Goal: Task Accomplishment & Management: Complete application form

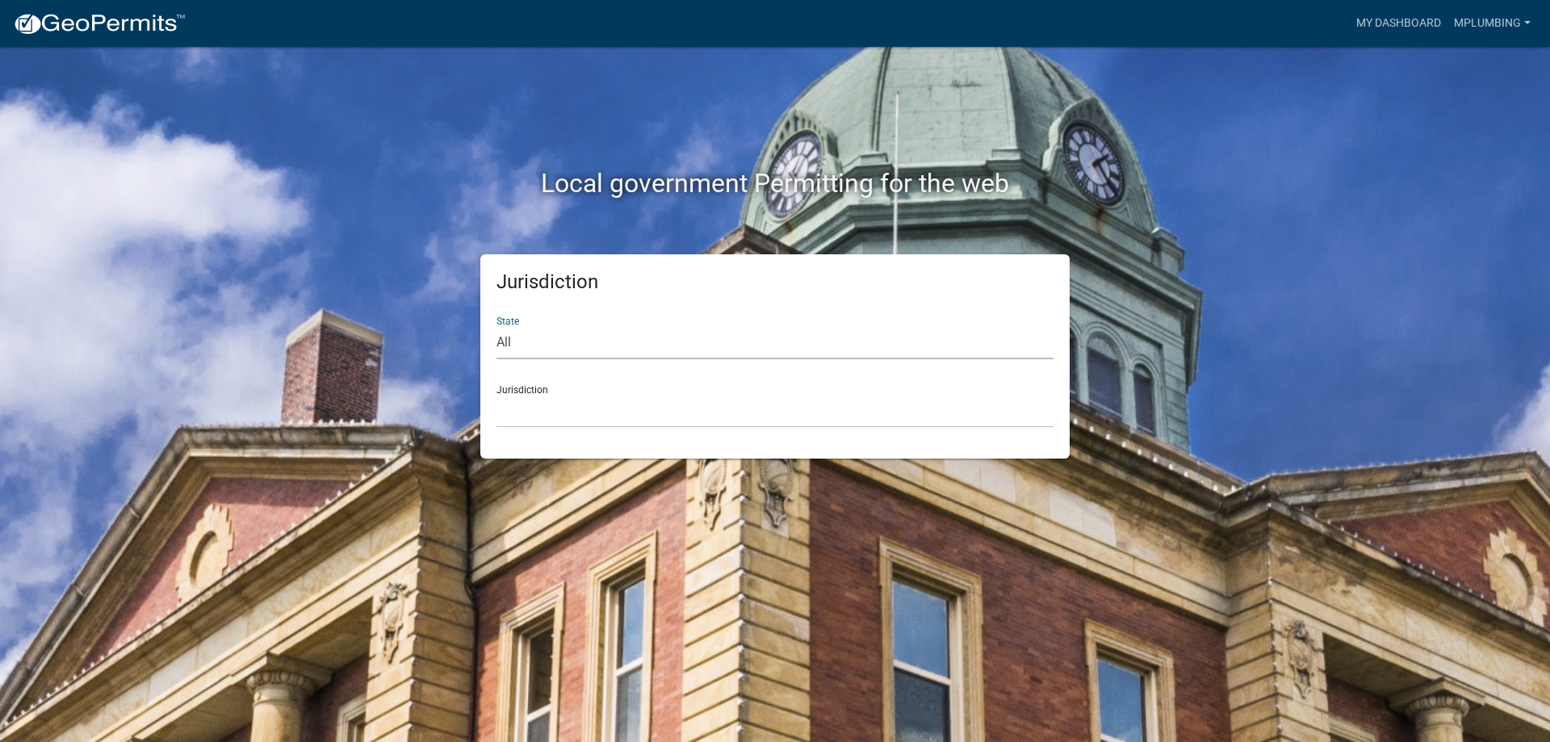
click at [525, 342] on select "All [US_STATE] [US_STATE] [US_STATE] [US_STATE] [US_STATE] [US_STATE] [US_STATE…" at bounding box center [774, 342] width 557 height 33
select select "[US_STATE]"
click at [496, 326] on select "All [US_STATE] [US_STATE] [US_STATE] [US_STATE] [US_STATE] [US_STATE] [US_STATE…" at bounding box center [774, 342] width 557 height 33
click at [519, 415] on select "City of [GEOGRAPHIC_DATA], [US_STATE] City of [GEOGRAPHIC_DATA], [US_STATE] Cit…" at bounding box center [774, 411] width 557 height 33
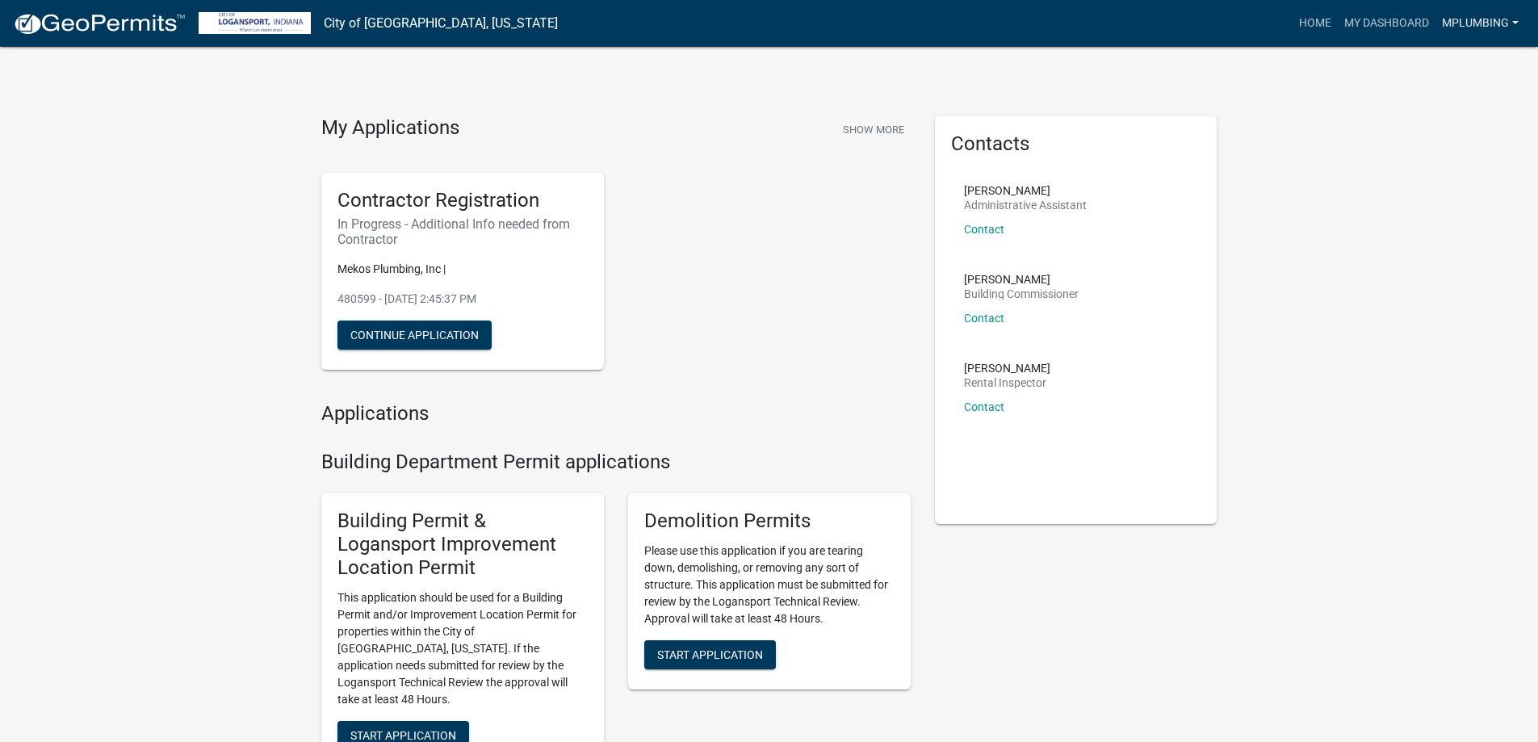
click at [1477, 21] on link "Mplumbing" at bounding box center [1480, 23] width 90 height 31
click at [1447, 21] on link "Mplumbing" at bounding box center [1480, 23] width 90 height 31
click at [1370, 31] on link "My Dashboard" at bounding box center [1386, 23] width 98 height 31
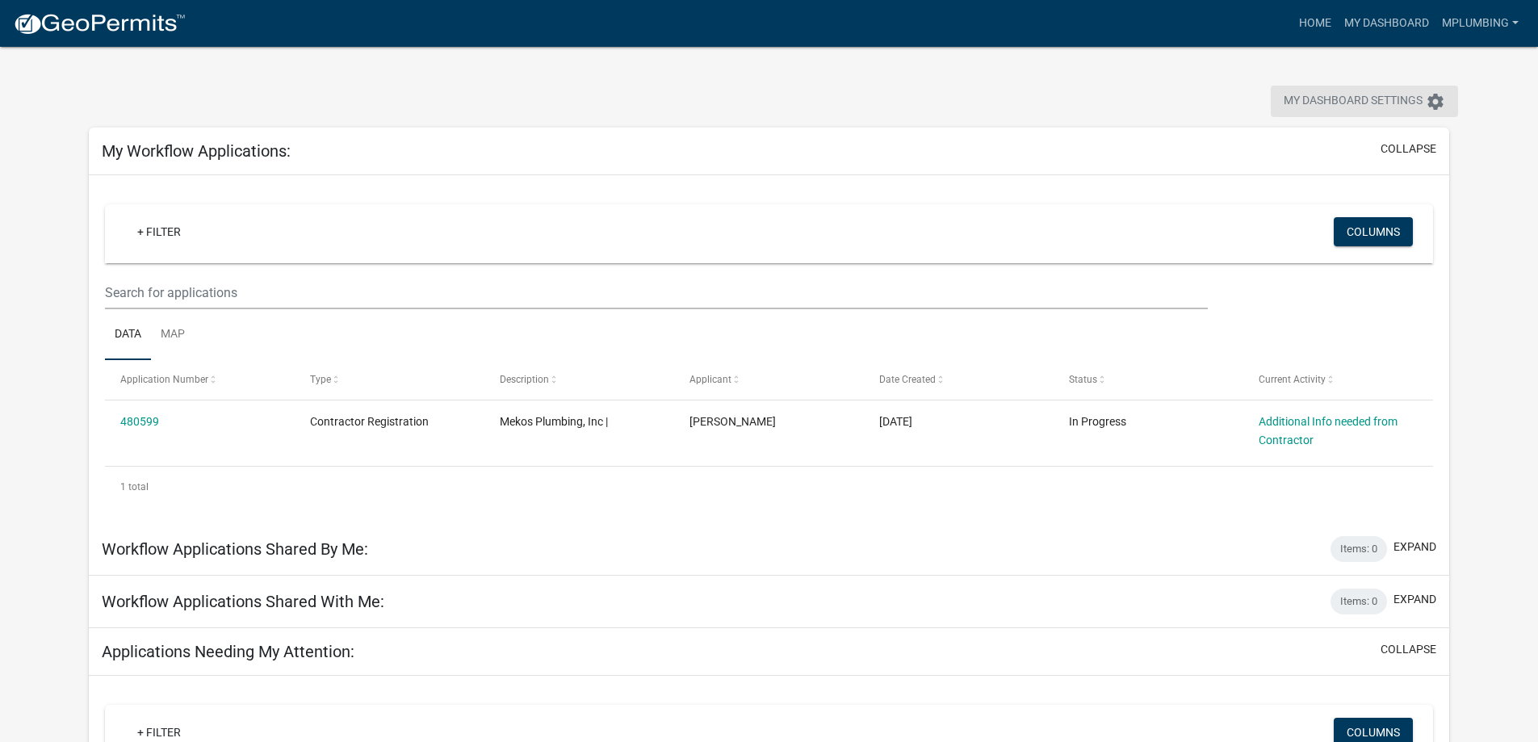
click at [1439, 99] on icon "settings" at bounding box center [1434, 101] width 19 height 19
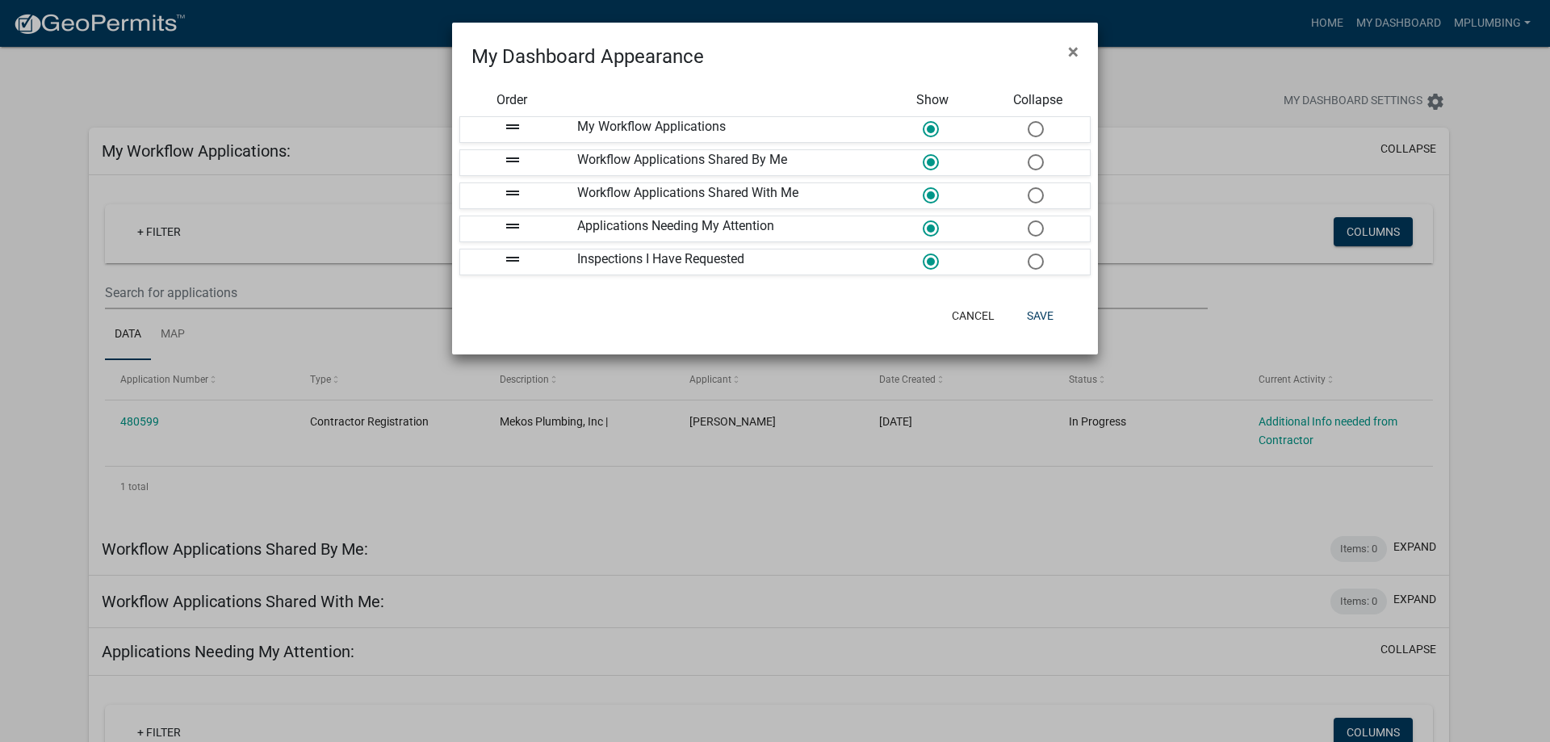
click at [1477, 195] on ngb-modal-window "My Dashboard Appearance × Order Show Collapse drag_handle My Workflow Applicati…" at bounding box center [775, 371] width 1550 height 742
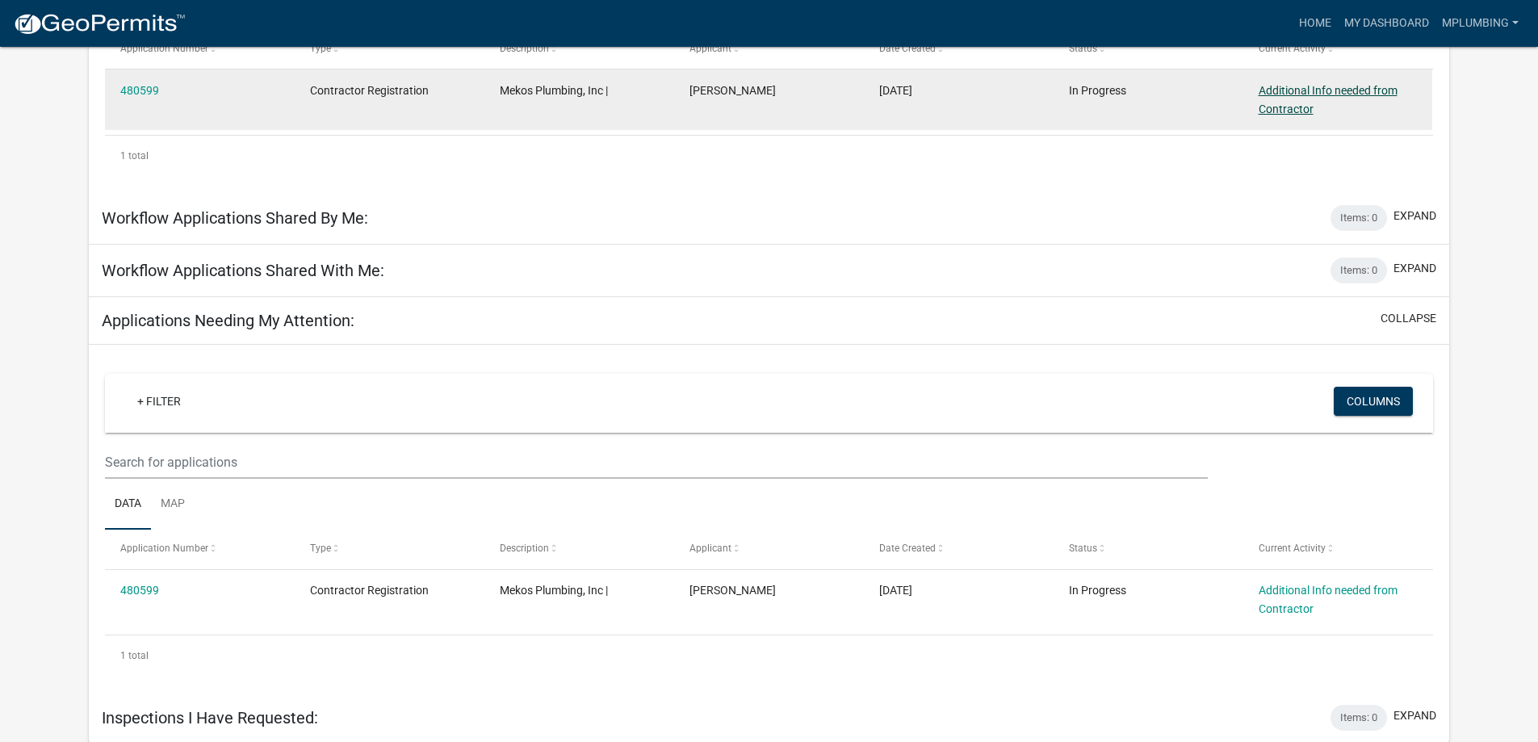
scroll to position [333, 0]
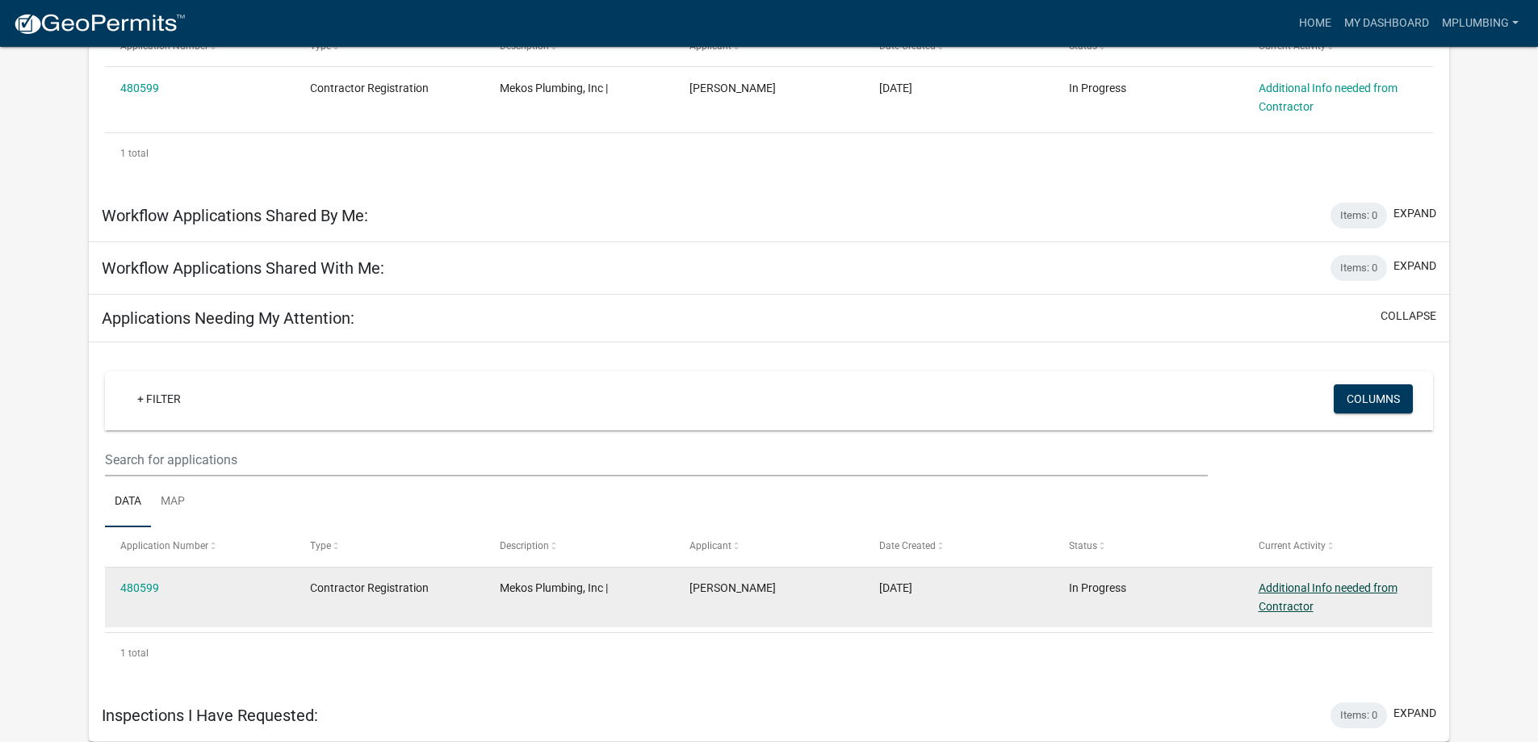
click at [1278, 608] on link "Additional Info needed from Contractor" at bounding box center [1327, 596] width 139 height 31
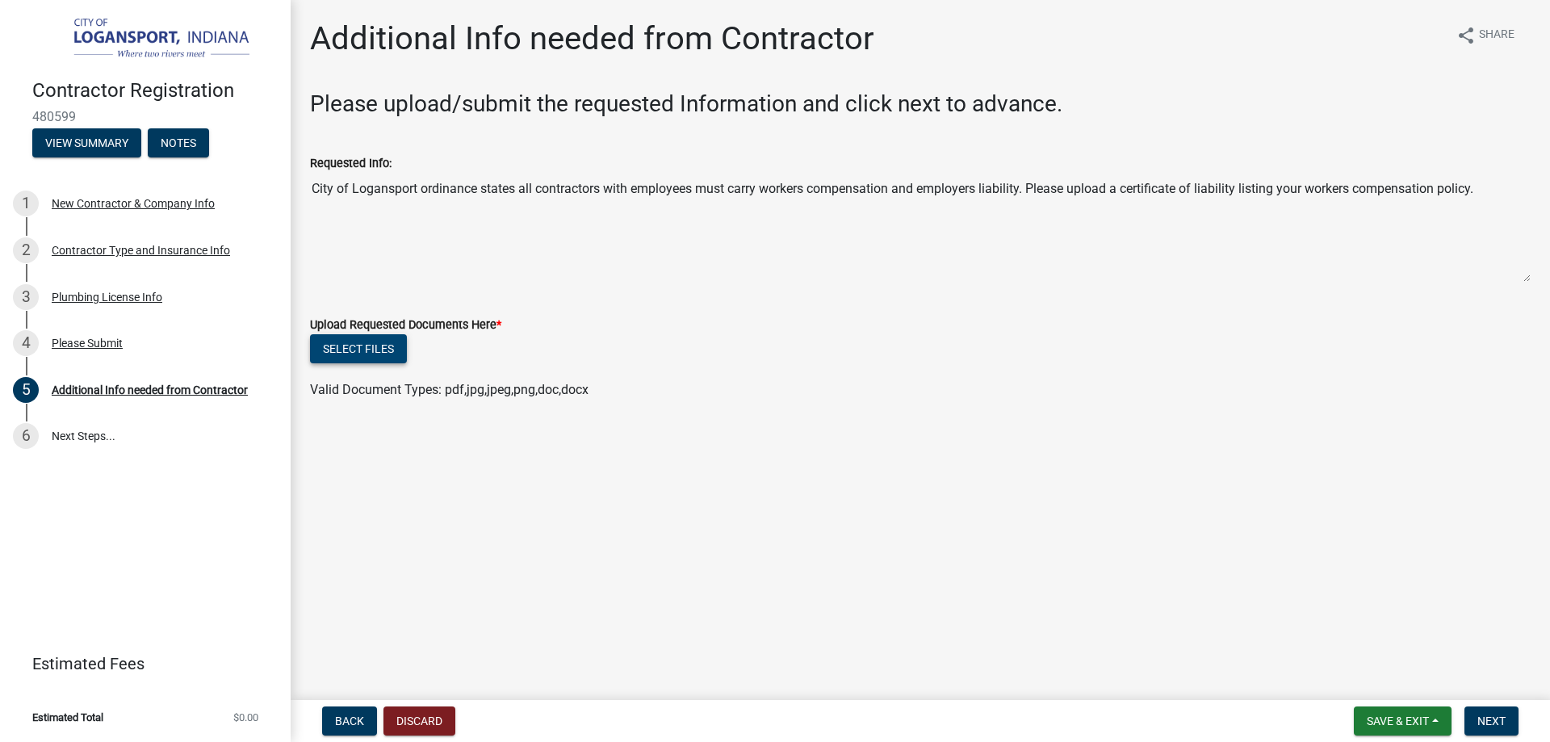
click at [368, 350] on button "Select files" at bounding box center [358, 348] width 97 height 29
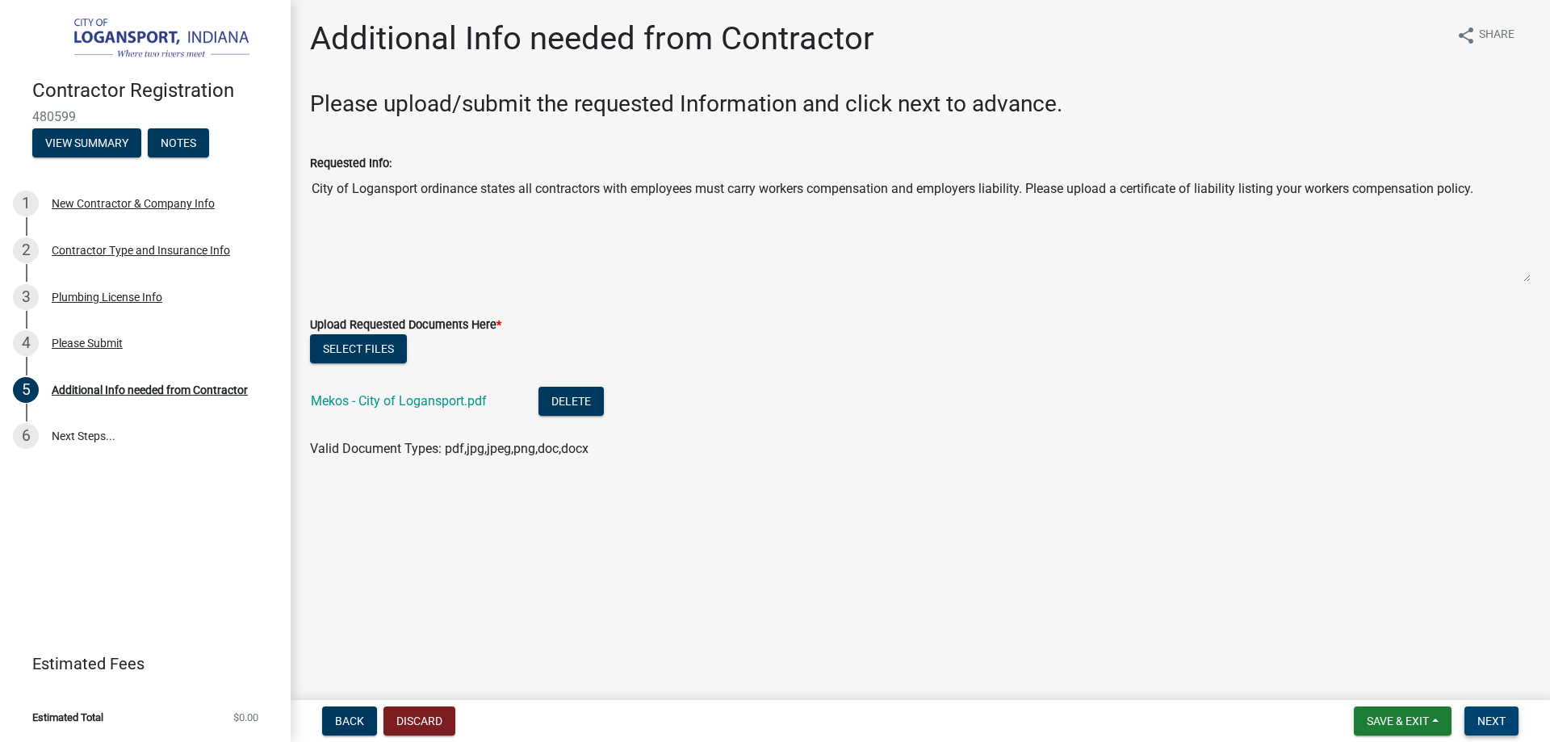
click at [1482, 724] on span "Next" at bounding box center [1491, 720] width 28 height 13
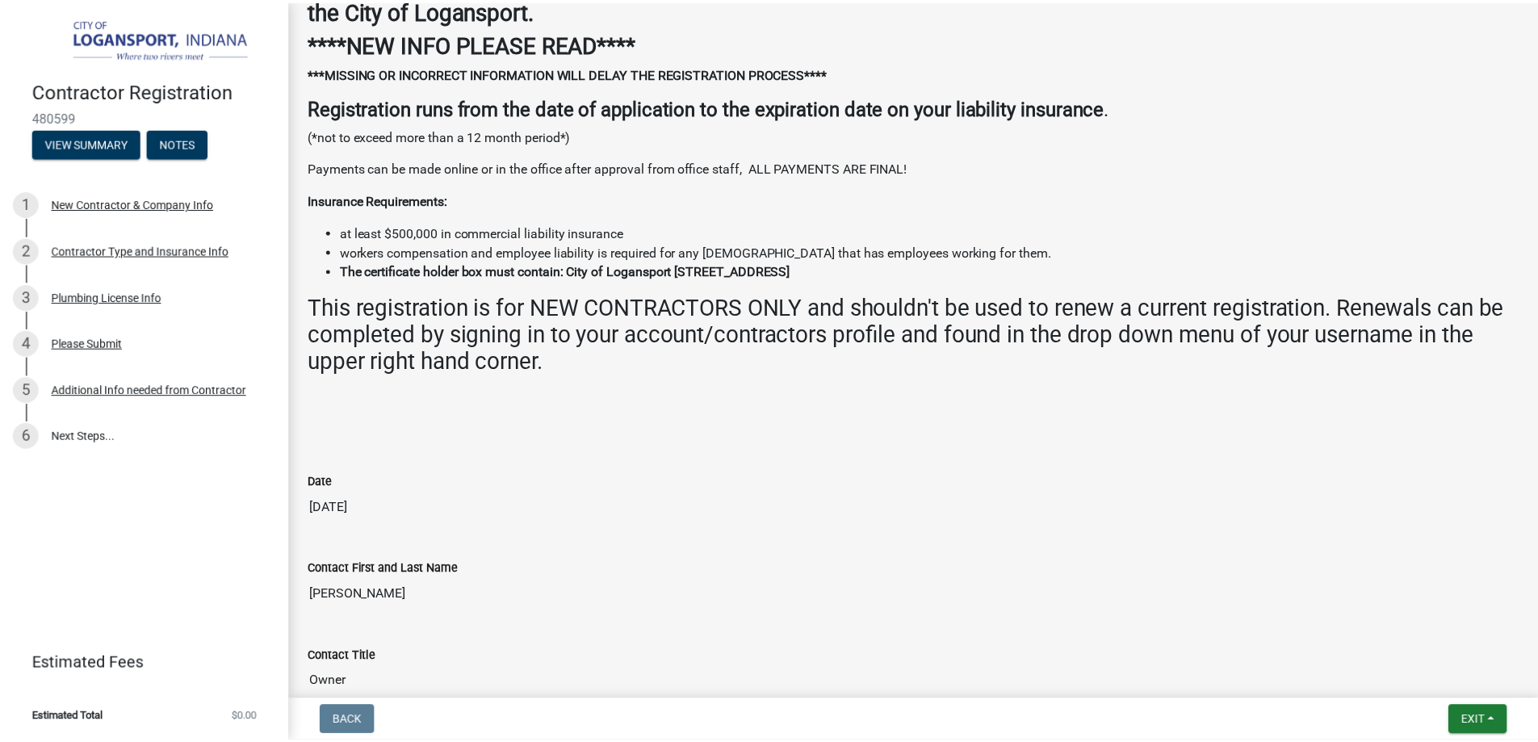
scroll to position [323, 0]
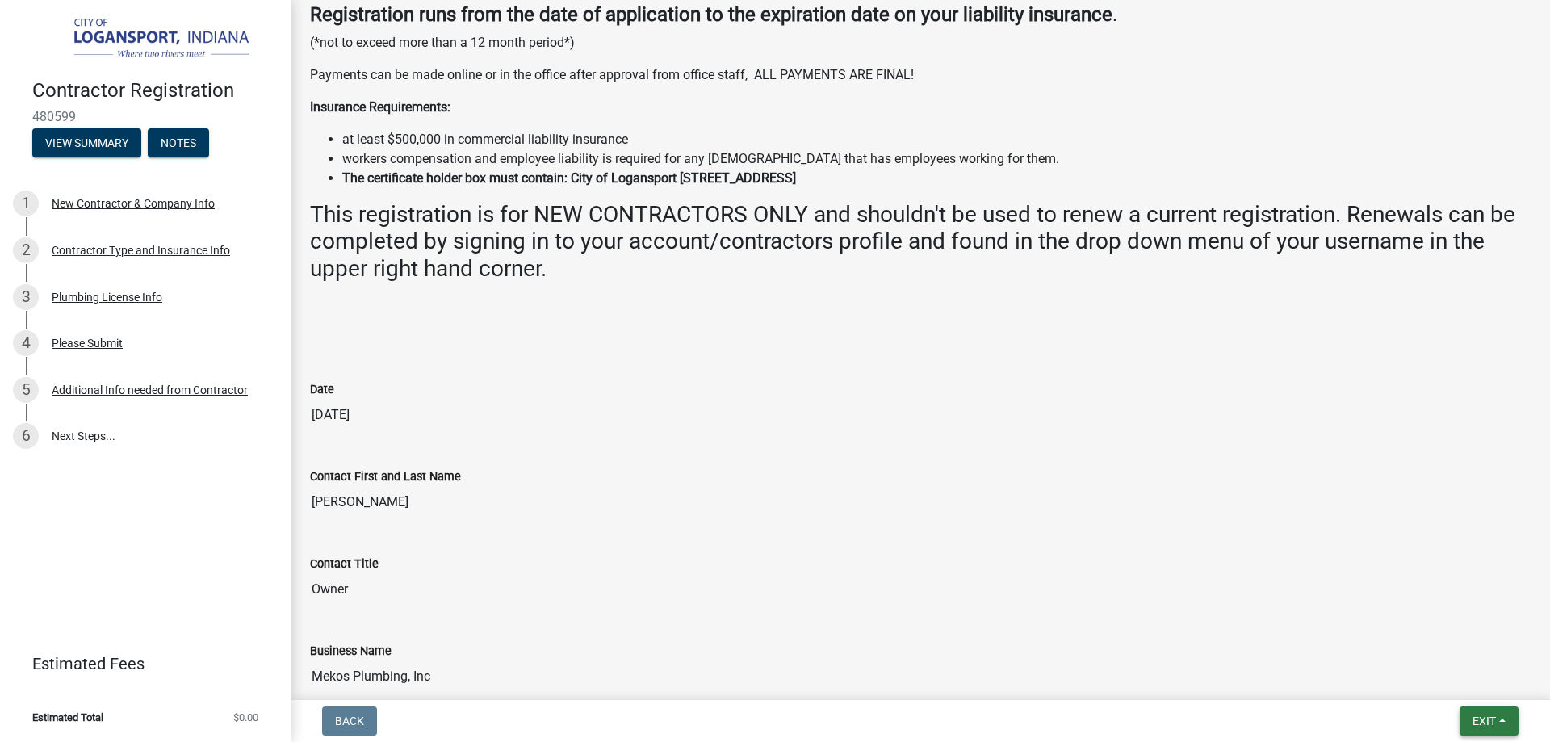
click at [1484, 721] on span "Exit" at bounding box center [1483, 720] width 23 height 13
click at [1457, 674] on button "Save & Exit" at bounding box center [1453, 678] width 129 height 39
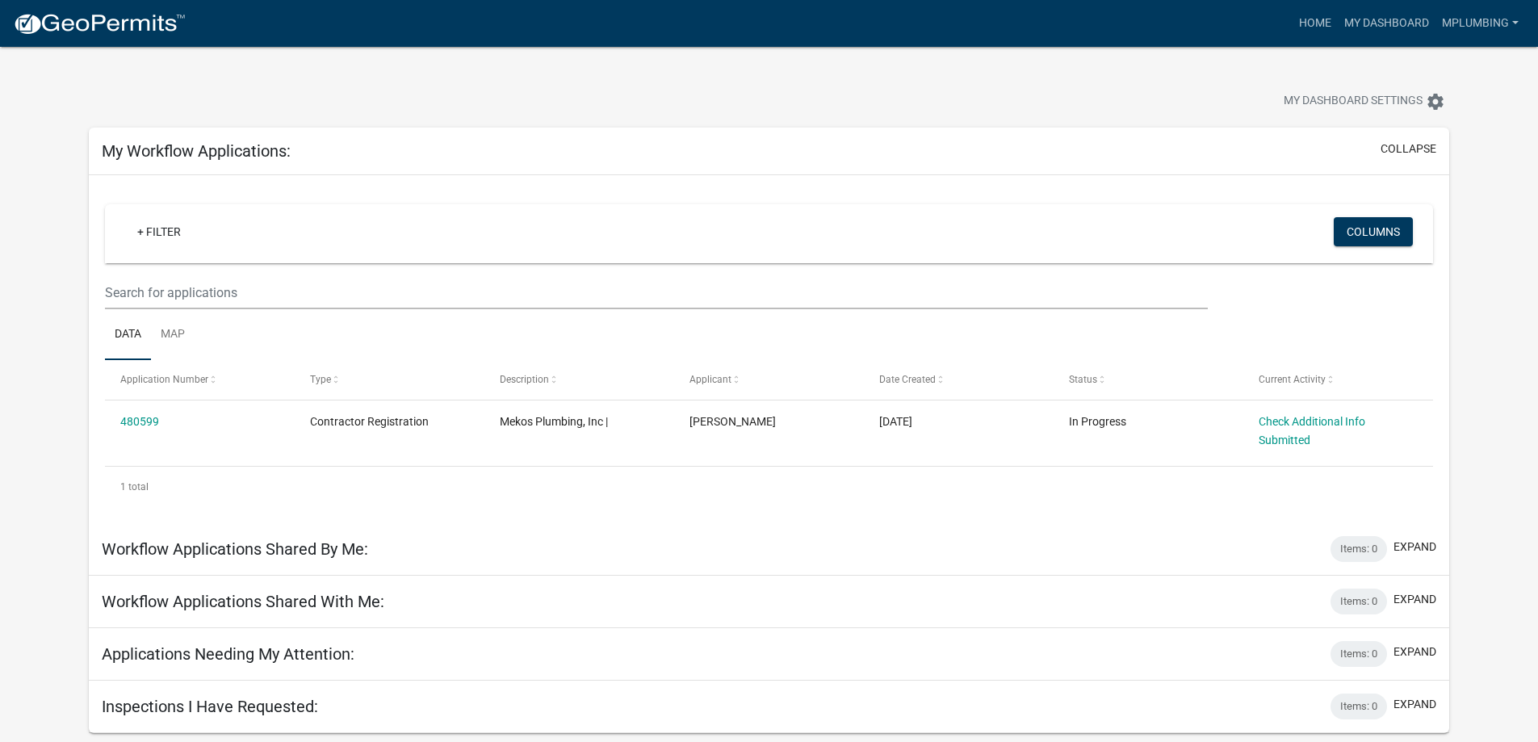
click at [1043, 84] on div "My Dashboard Settings settings" at bounding box center [769, 84] width 1384 height 74
